Goal: Find specific page/section: Find specific page/section

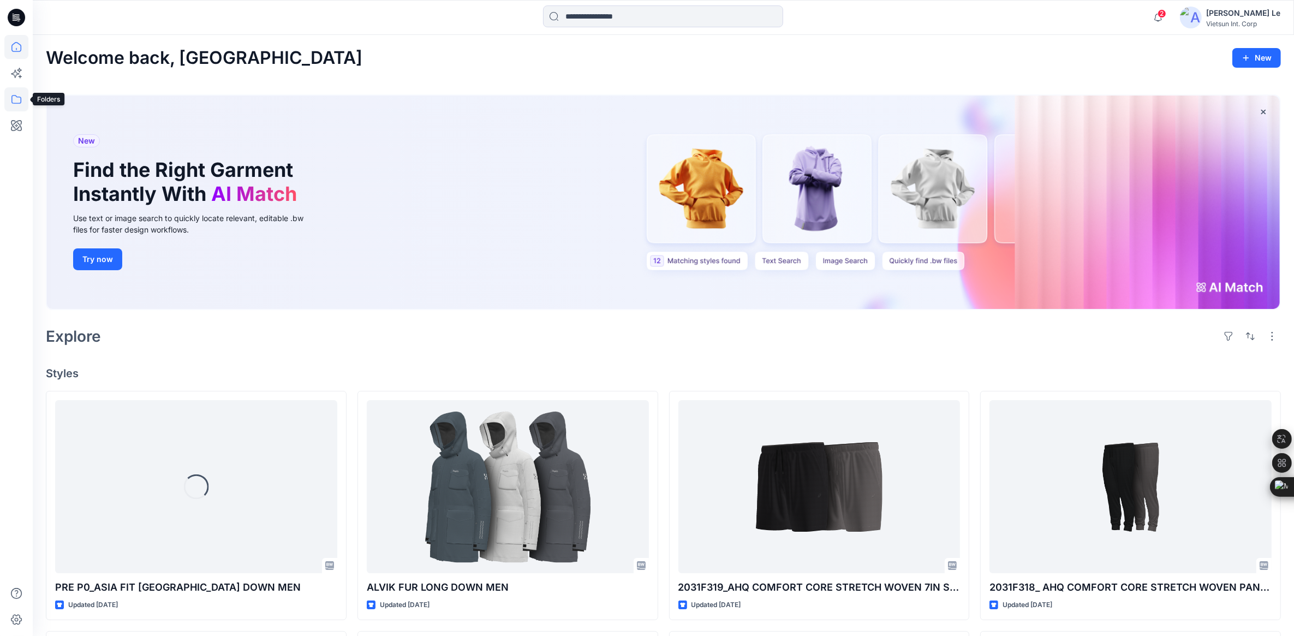
click at [18, 99] on icon at bounding box center [16, 99] width 24 height 24
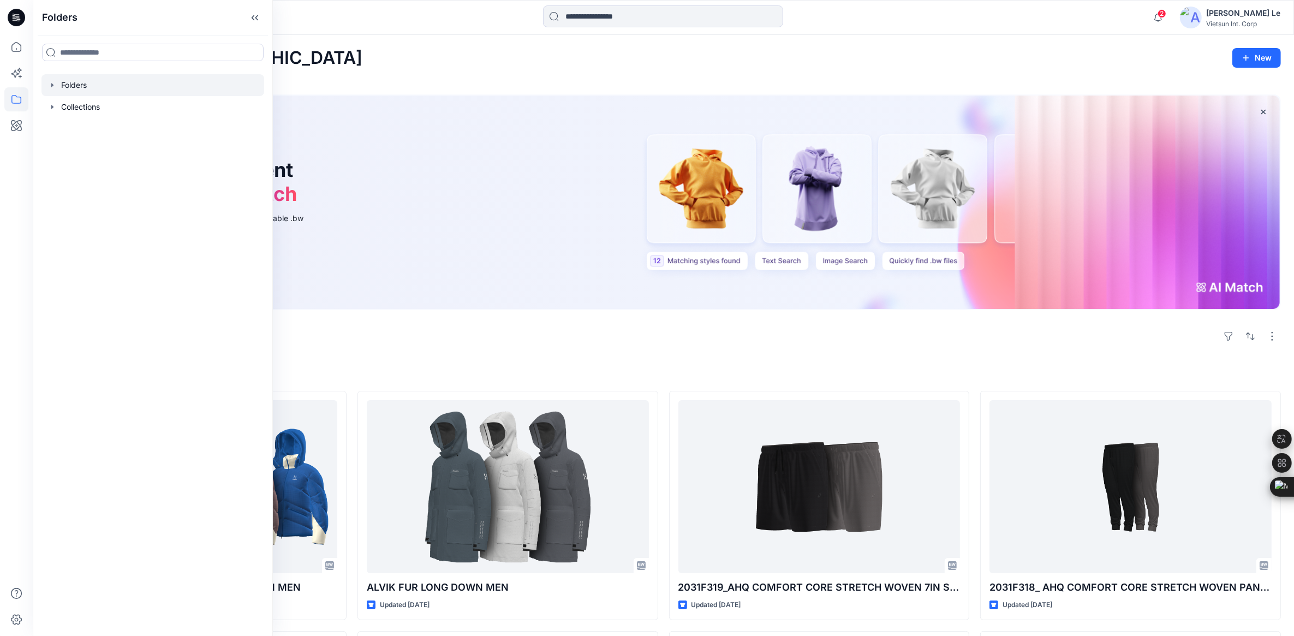
click at [117, 85] on div at bounding box center [152, 85] width 223 height 22
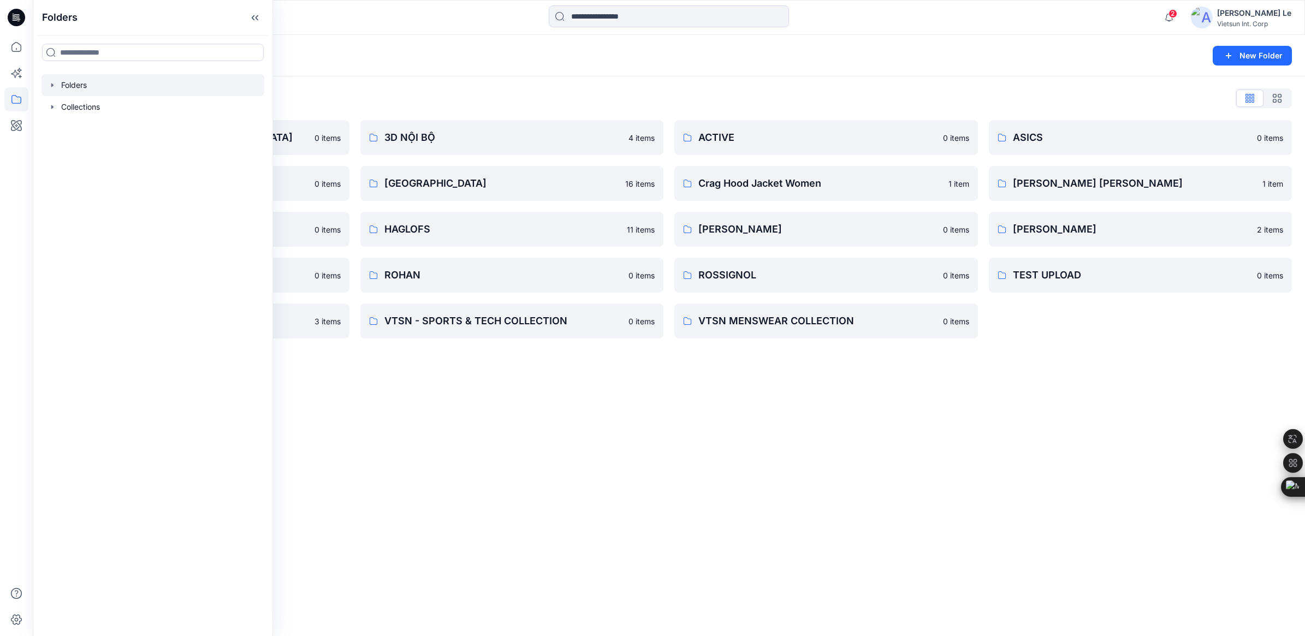
drag, startPoint x: 505, startPoint y: 465, endPoint x: 449, endPoint y: 293, distance: 181.4
click at [505, 465] on div "Folders New Folder Folders List 3D COLLECTION SS23-[DEMOGRAPHIC_DATA] 0 items A…" at bounding box center [669, 335] width 1272 height 601
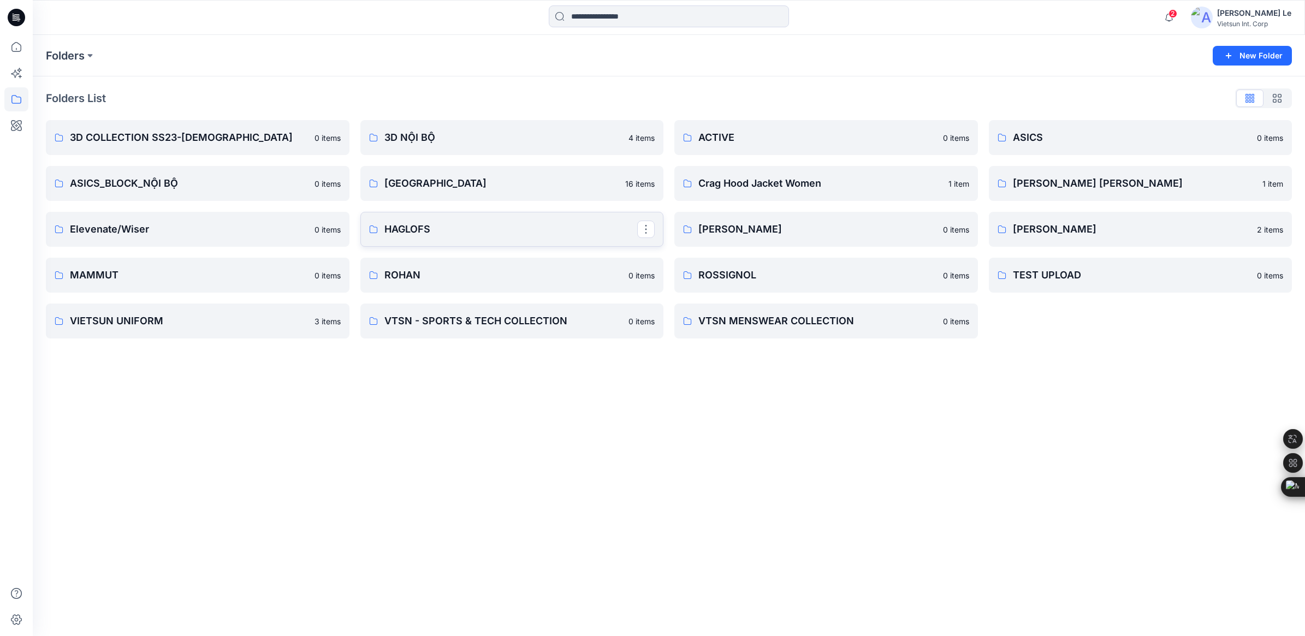
click at [422, 228] on p "HAGLOFS" at bounding box center [510, 229] width 253 height 15
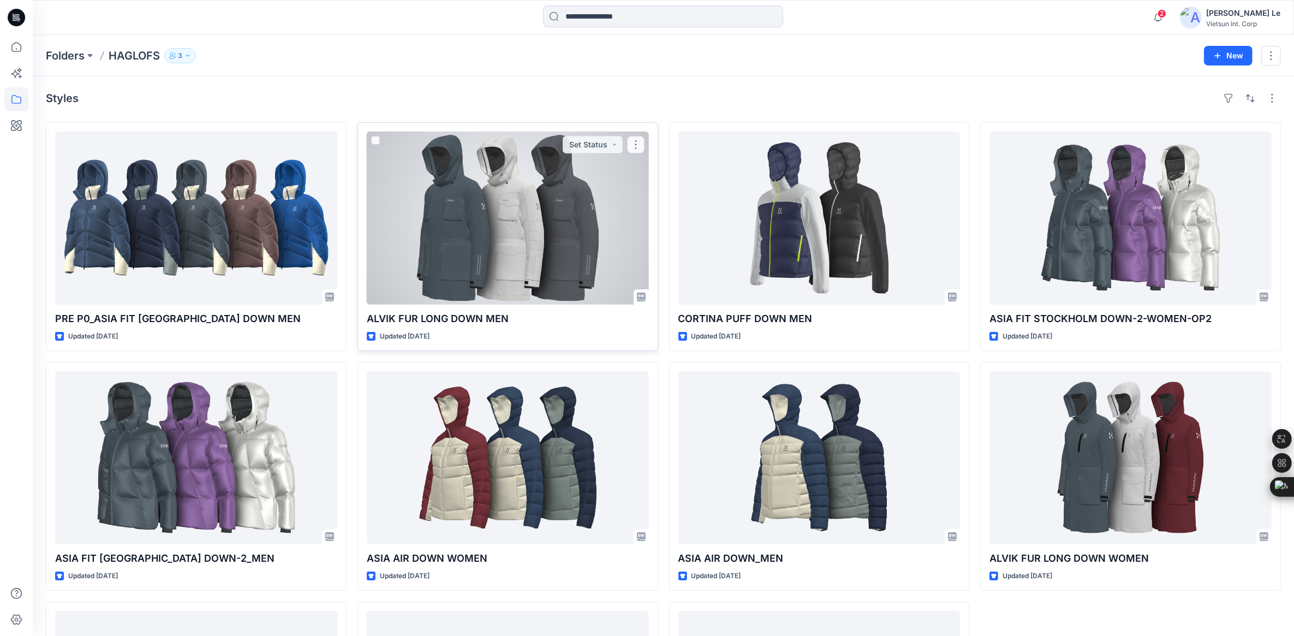
click at [557, 224] on div at bounding box center [508, 218] width 282 height 173
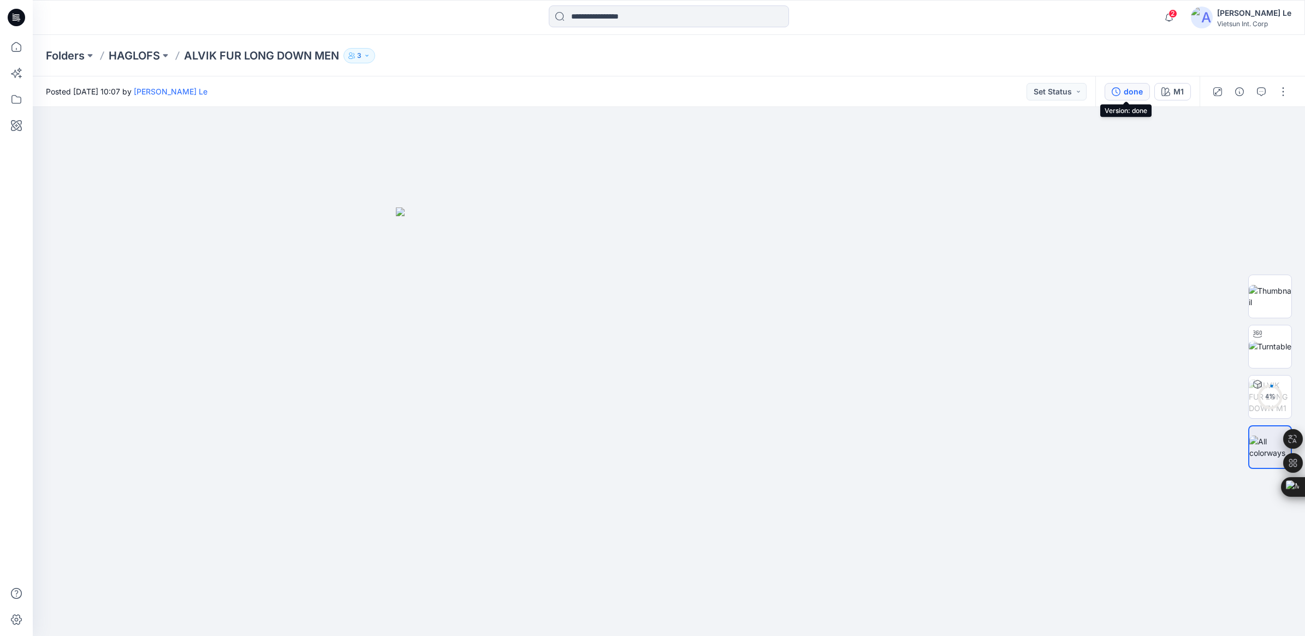
click at [1142, 90] on button "done" at bounding box center [1126, 91] width 45 height 17
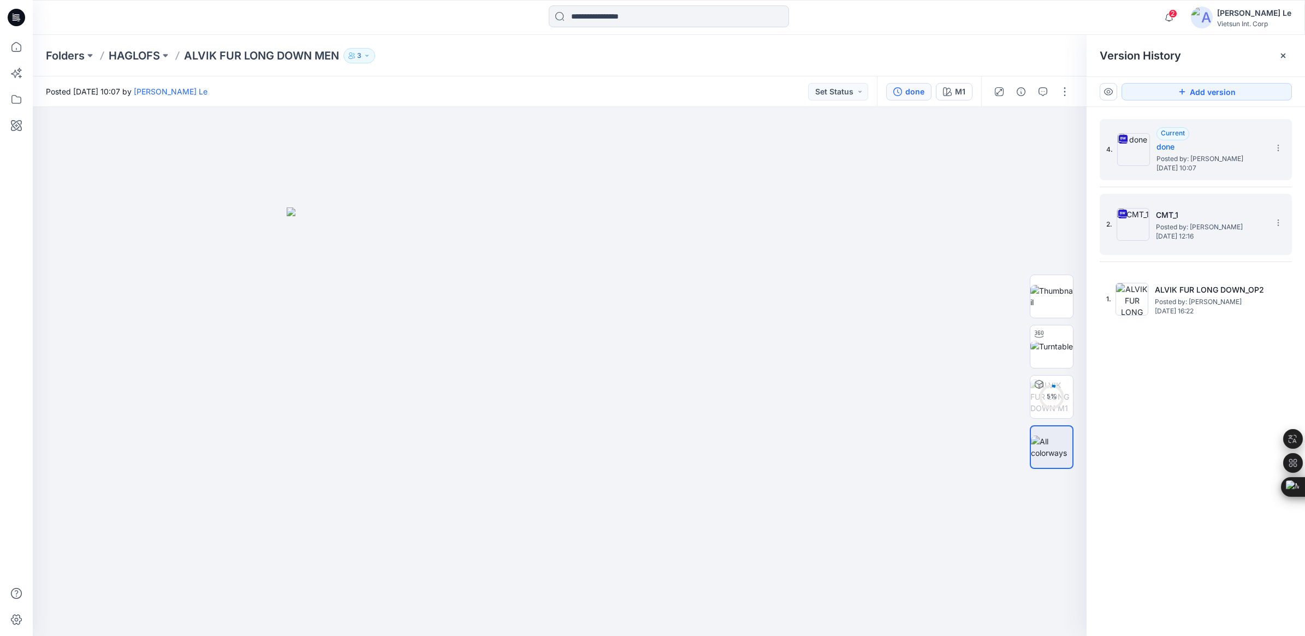
click at [1188, 233] on span "[DATE] 12:16" at bounding box center [1210, 237] width 109 height 8
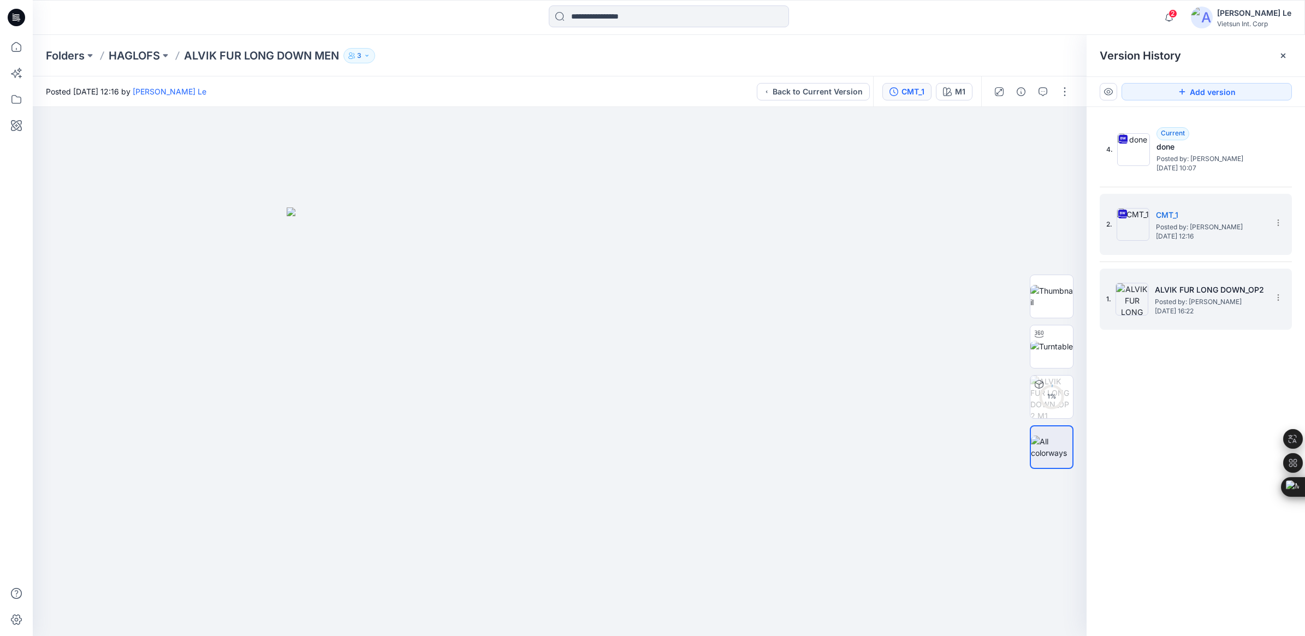
click at [1205, 277] on div "1. ALVIK FUR LONG DOWN_OP2 Posted by: [PERSON_NAME] Le [DATE] 16:22" at bounding box center [1188, 299] width 164 height 52
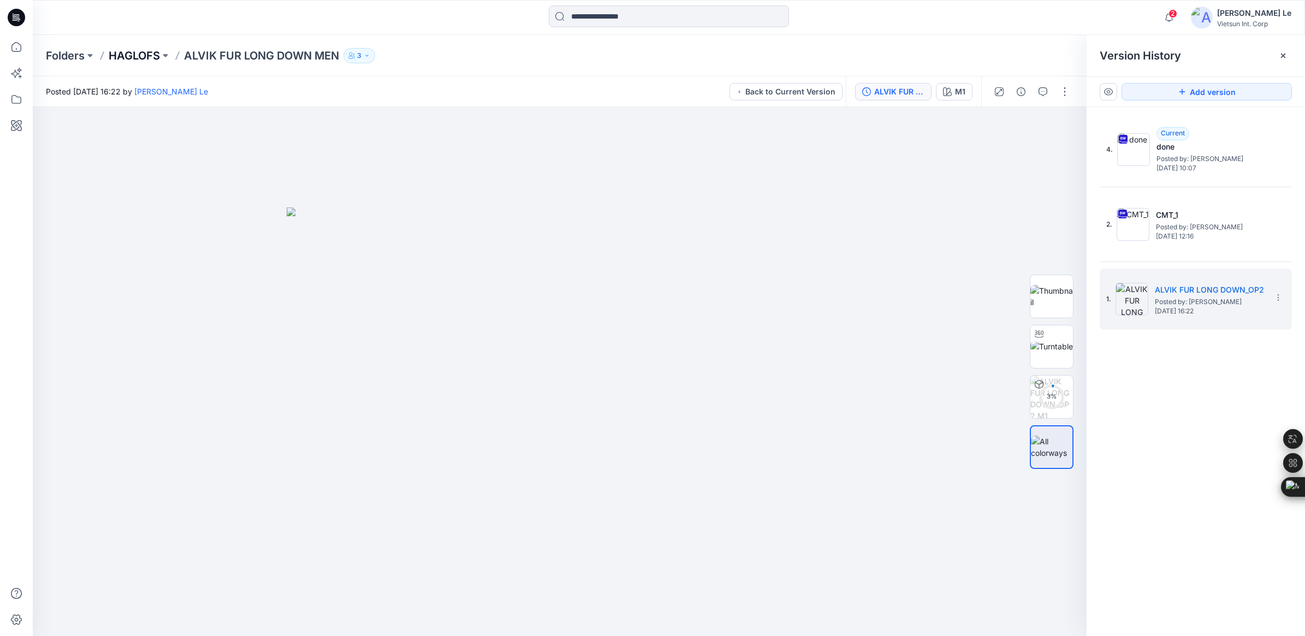
click at [123, 53] on p "HAGLOFS" at bounding box center [134, 55] width 51 height 15
